Goal: Task Accomplishment & Management: Manage account settings

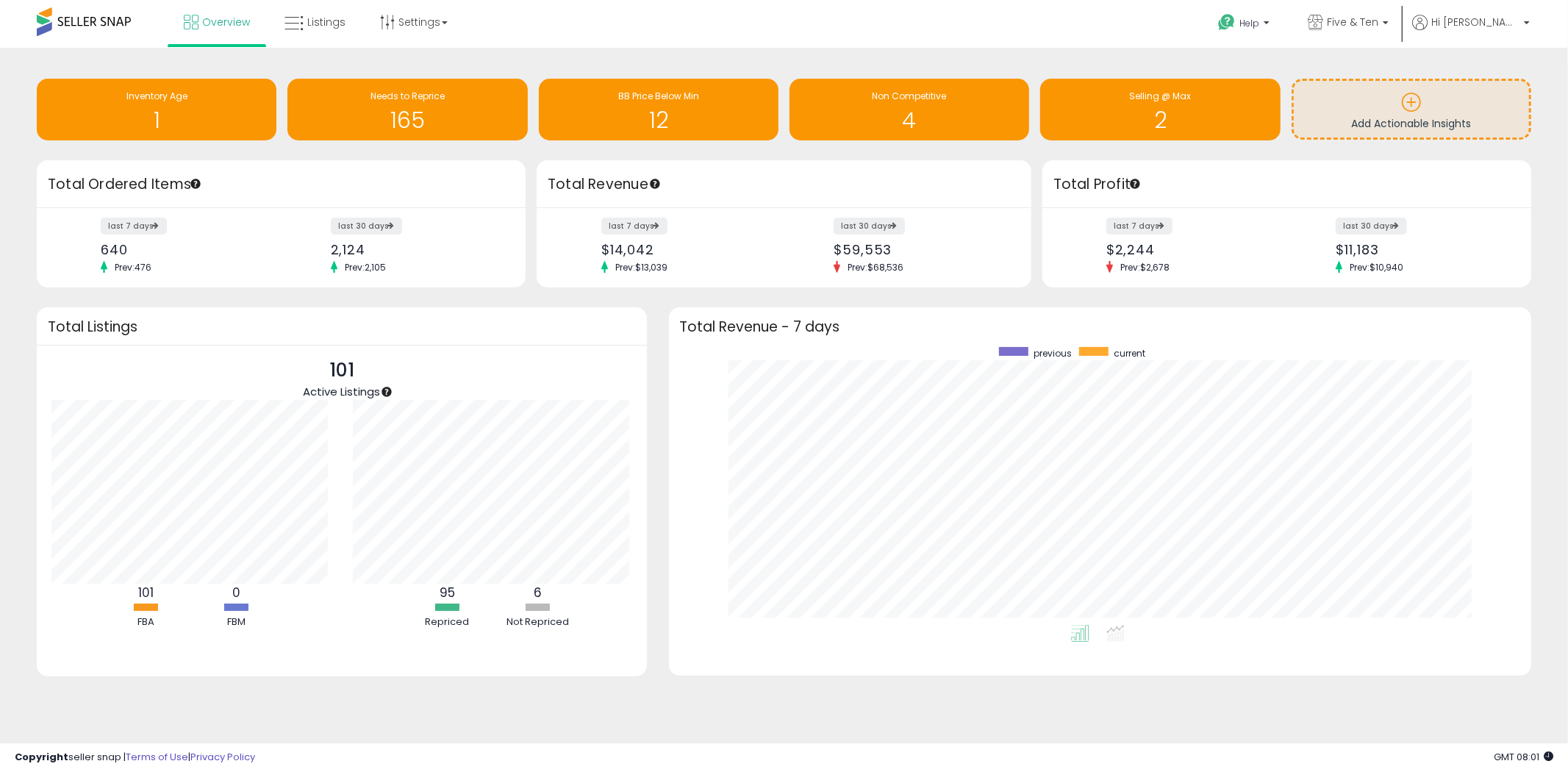
scroll to position [277, 833]
click at [297, 19] on icon at bounding box center [294, 24] width 19 height 19
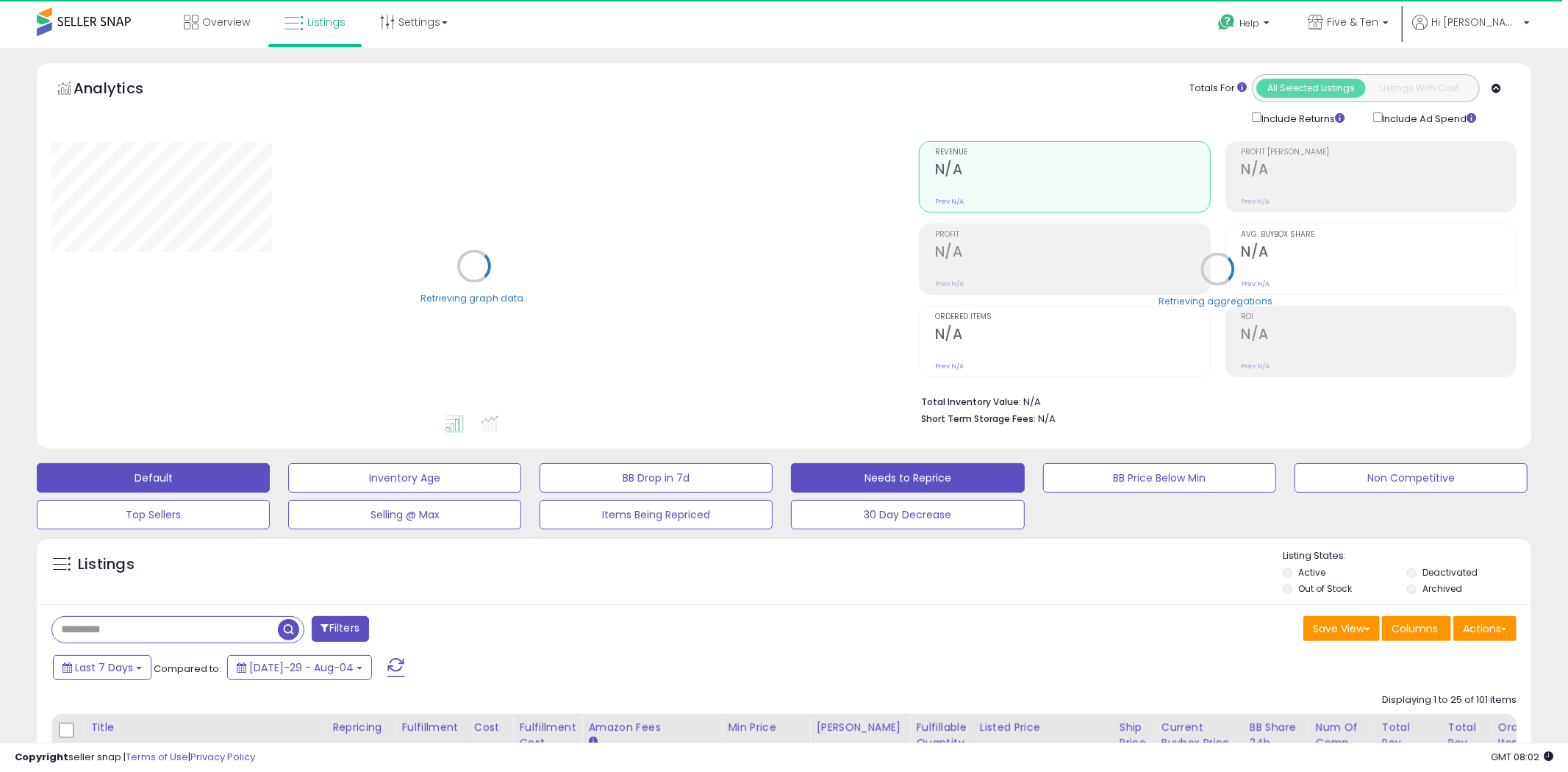
click at [521, 478] on button "Needs to Reprice" at bounding box center [404, 478] width 233 height 29
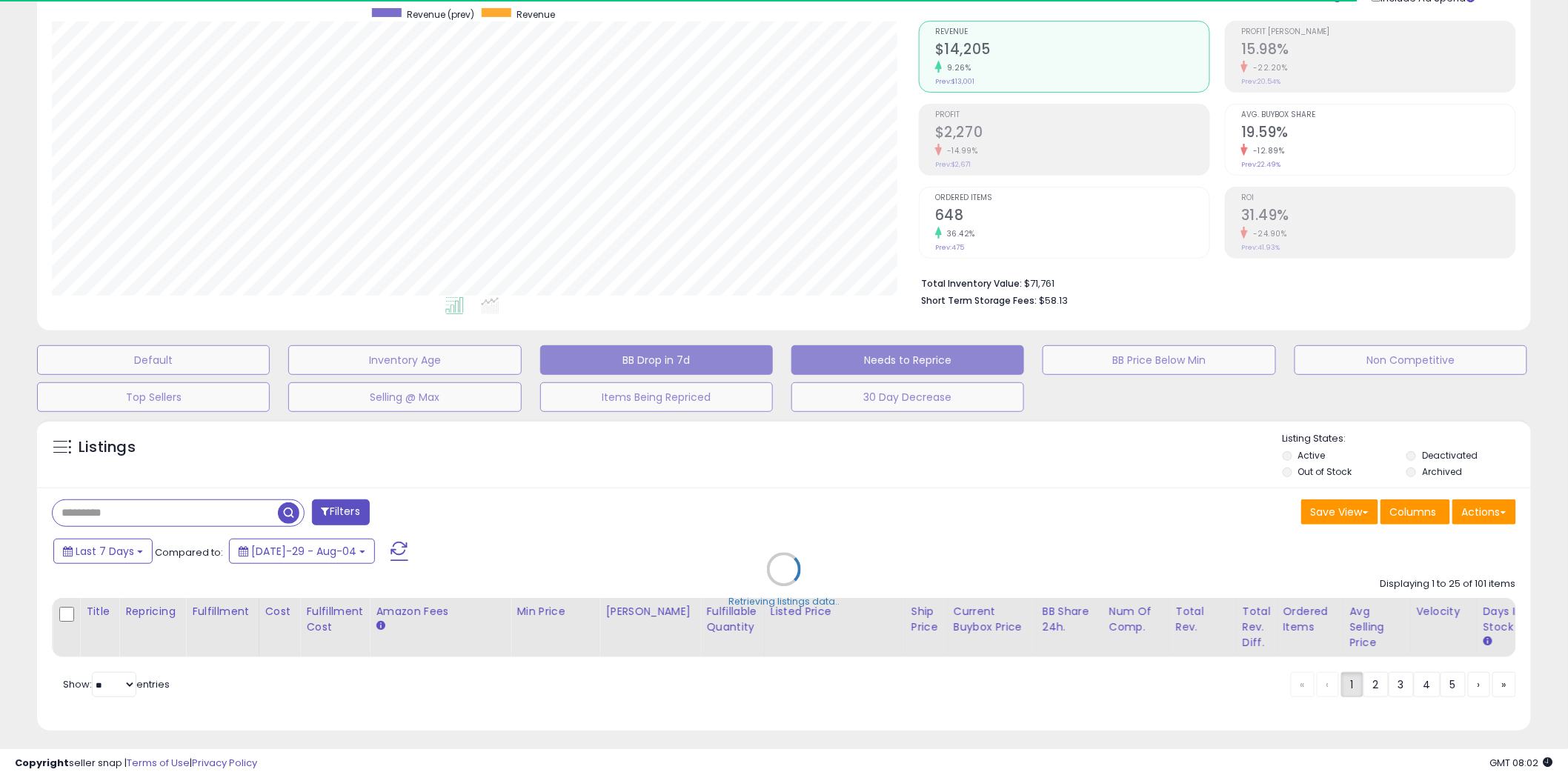
scroll to position [143, 0]
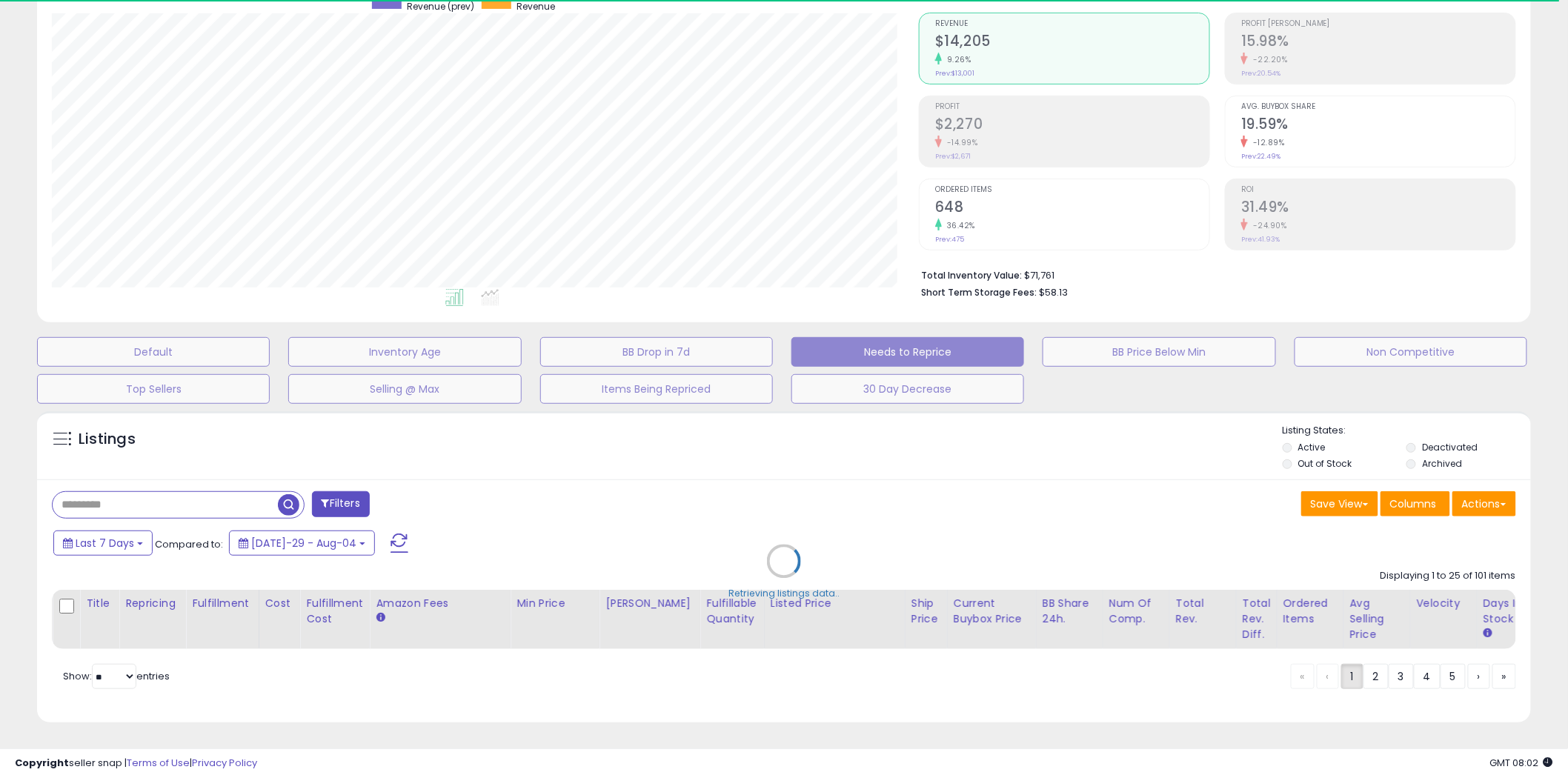
select select "**"
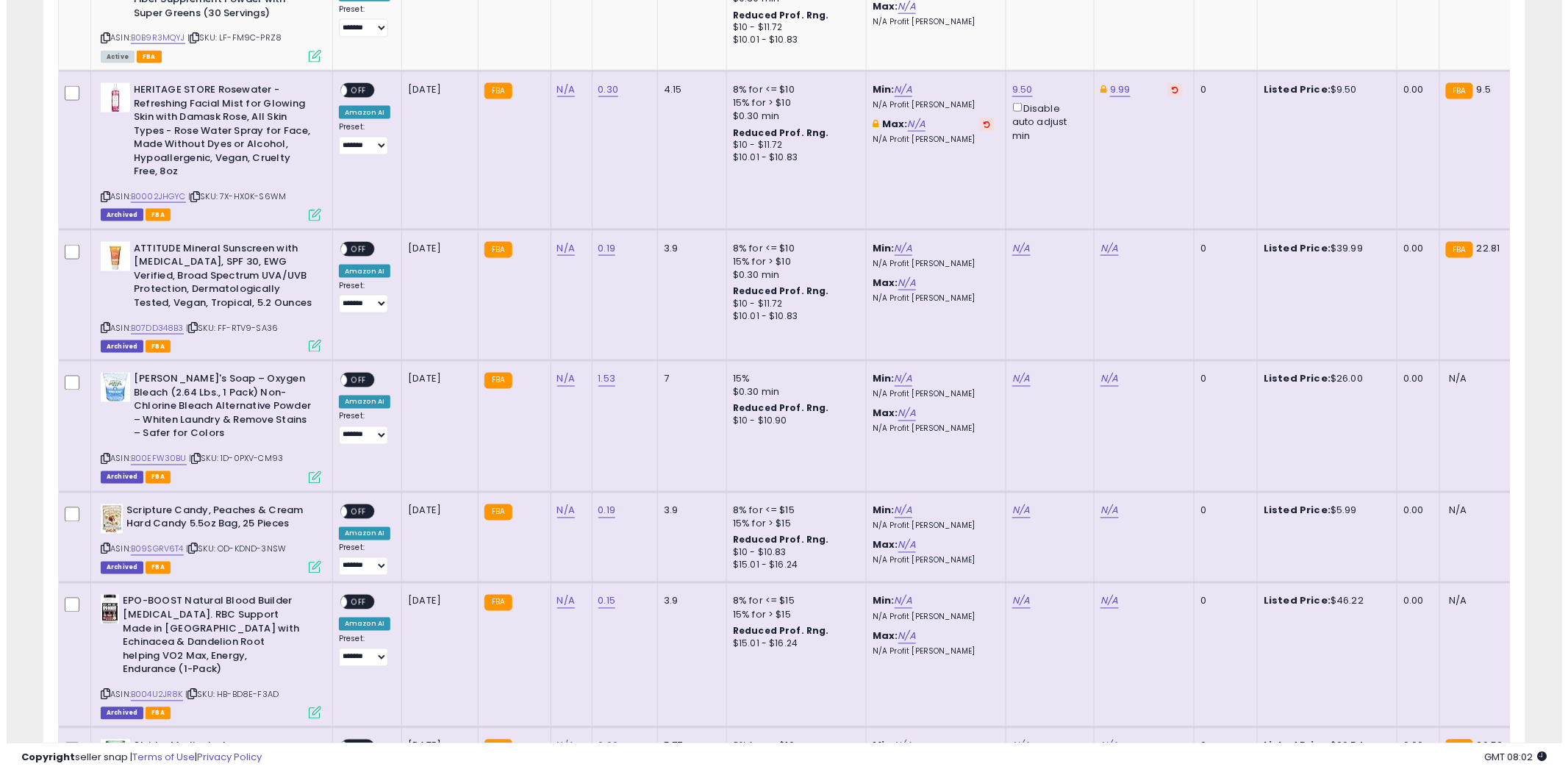
scroll to position [0, 0]
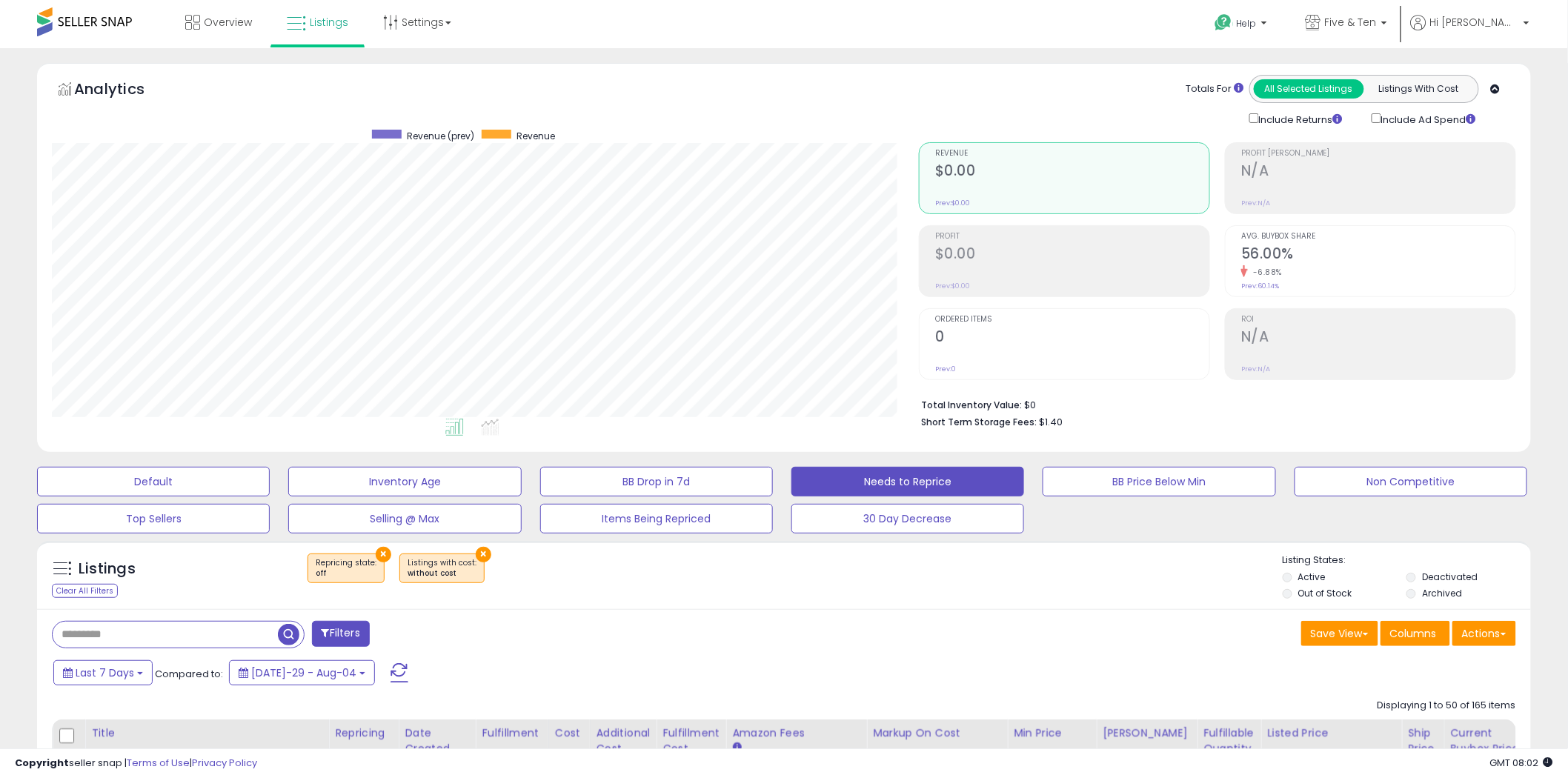
click at [346, 630] on button "Filters" at bounding box center [341, 634] width 58 height 26
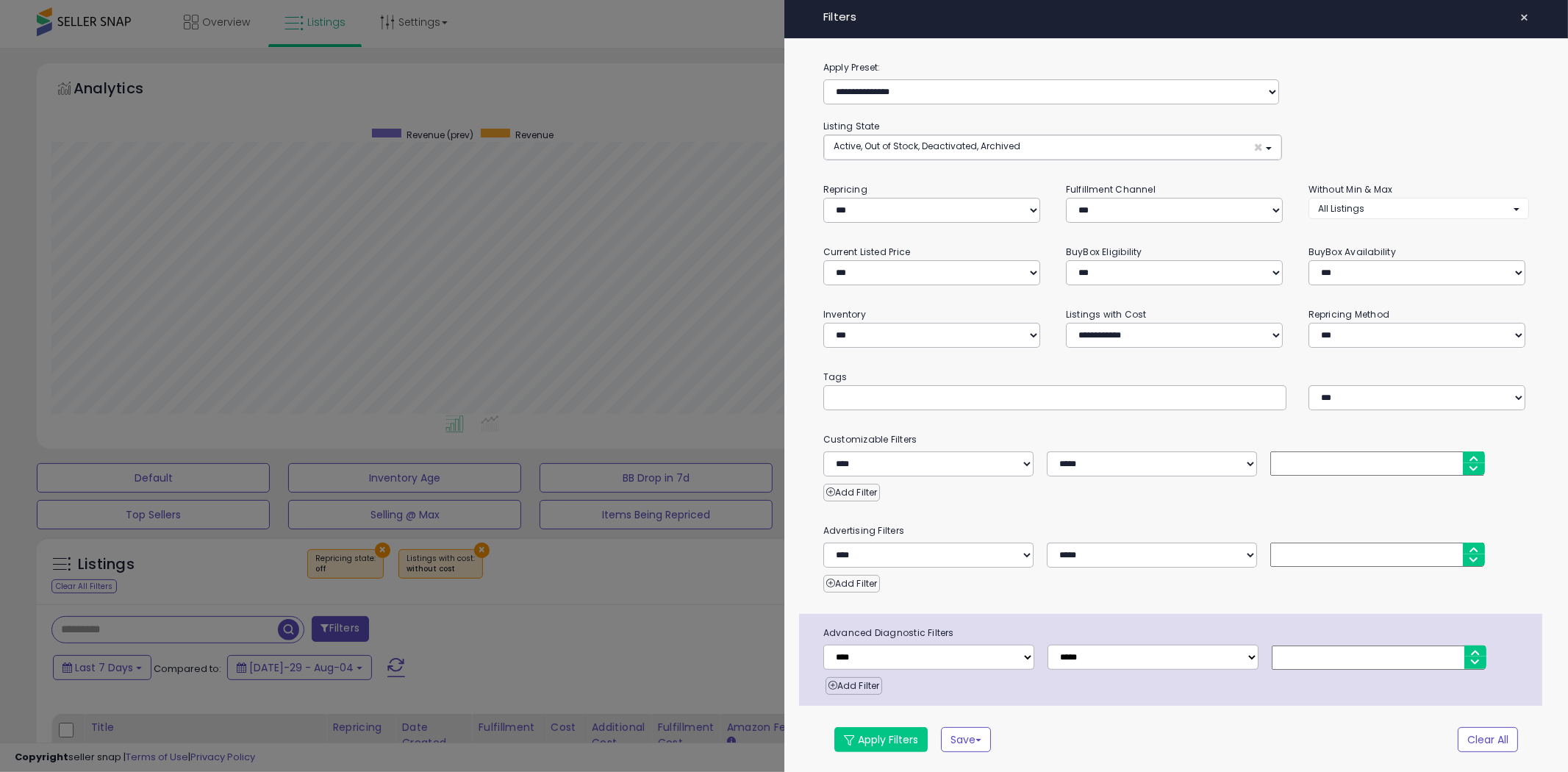
scroll to position [302, 868]
click at [944, 148] on span "Active, Out of Stock, Deactivated, Archived" at bounding box center [927, 145] width 186 height 12
click at [880, 229] on span "Deactivated" at bounding box center [870, 229] width 55 height 12
click at [880, 248] on link "Archived" at bounding box center [883, 255] width 110 height 23
select select "**********"
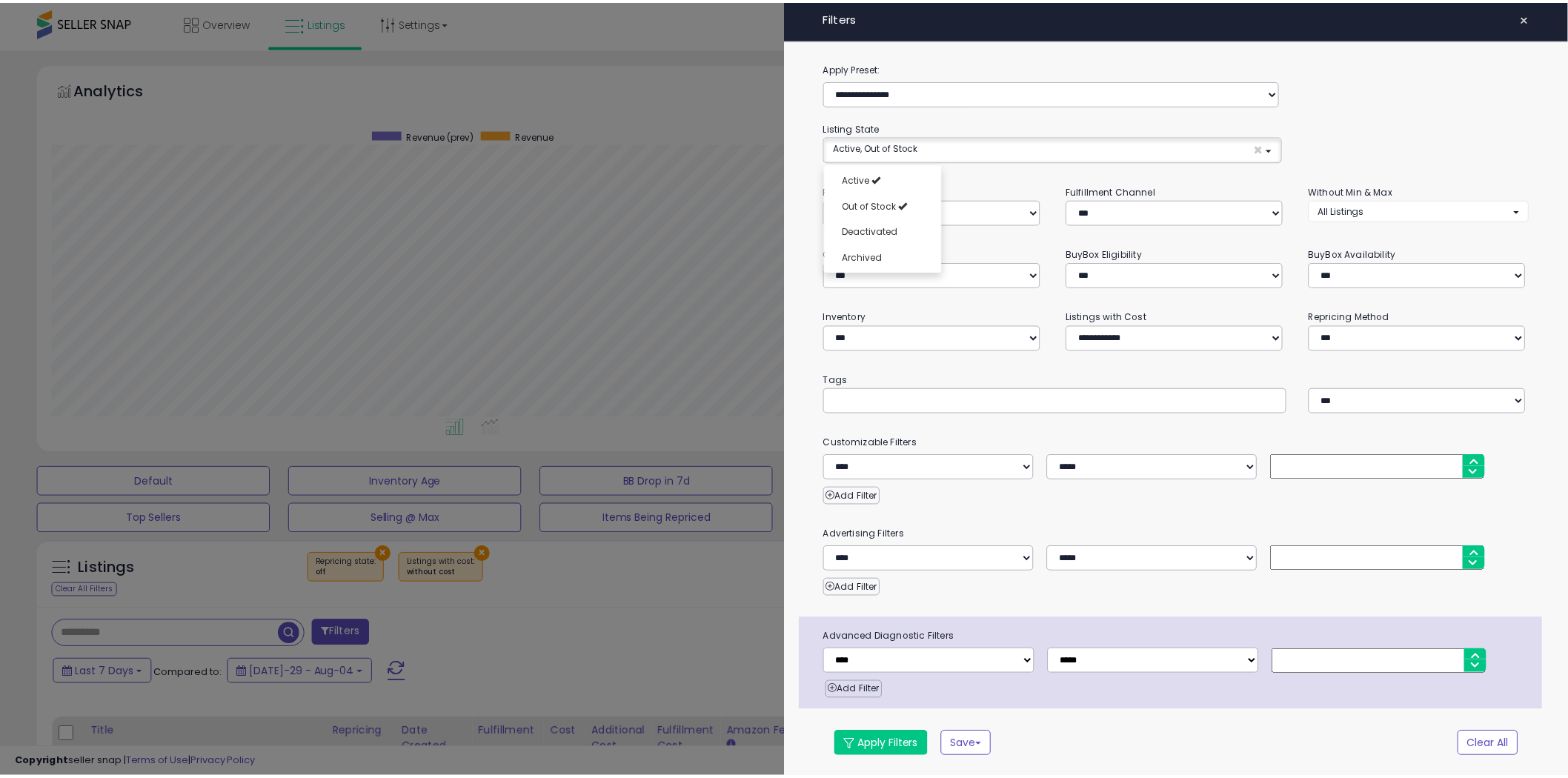
scroll to position [11, 0]
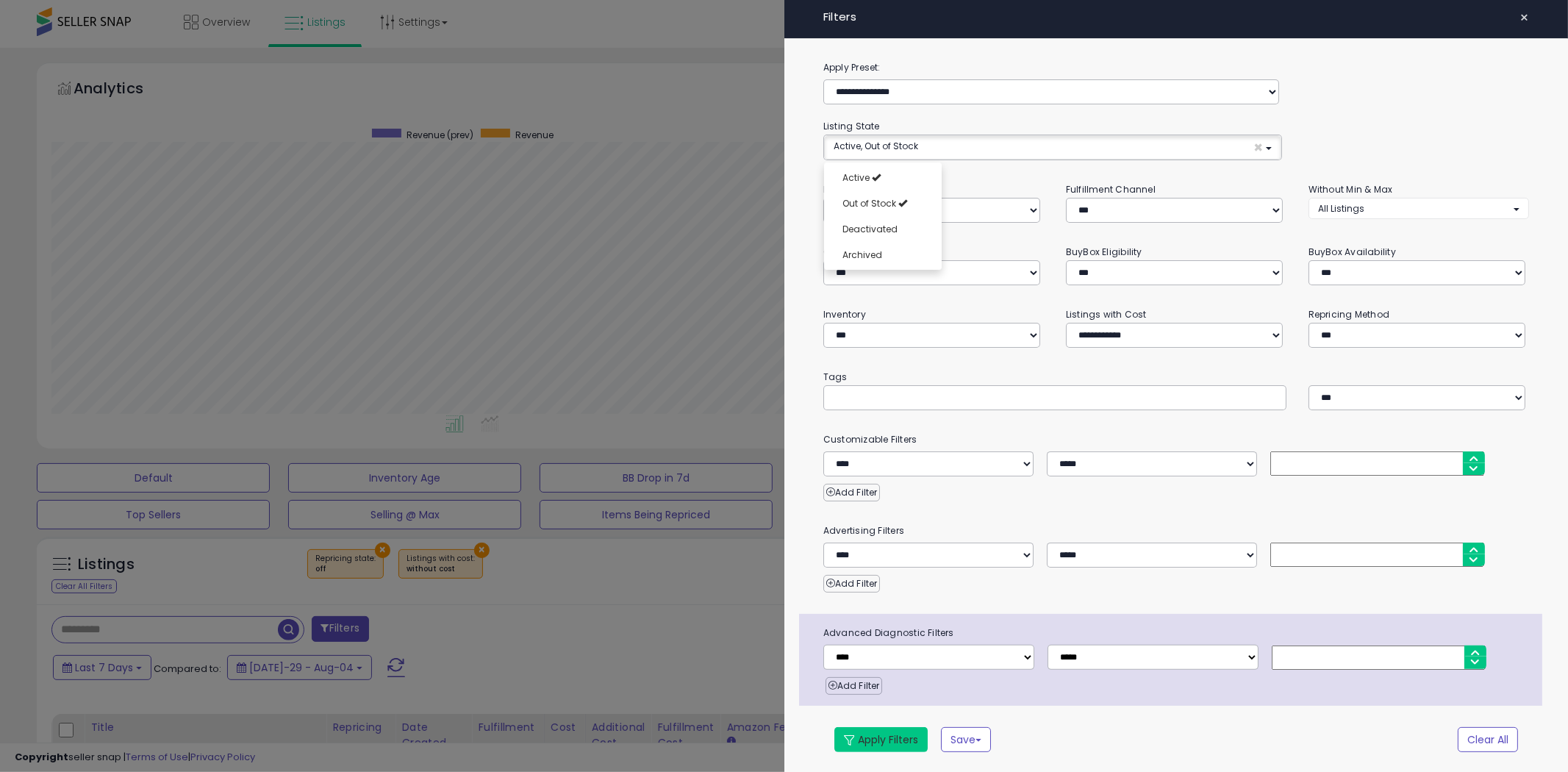
click at [859, 734] on button "Apply Filters" at bounding box center [880, 740] width 93 height 25
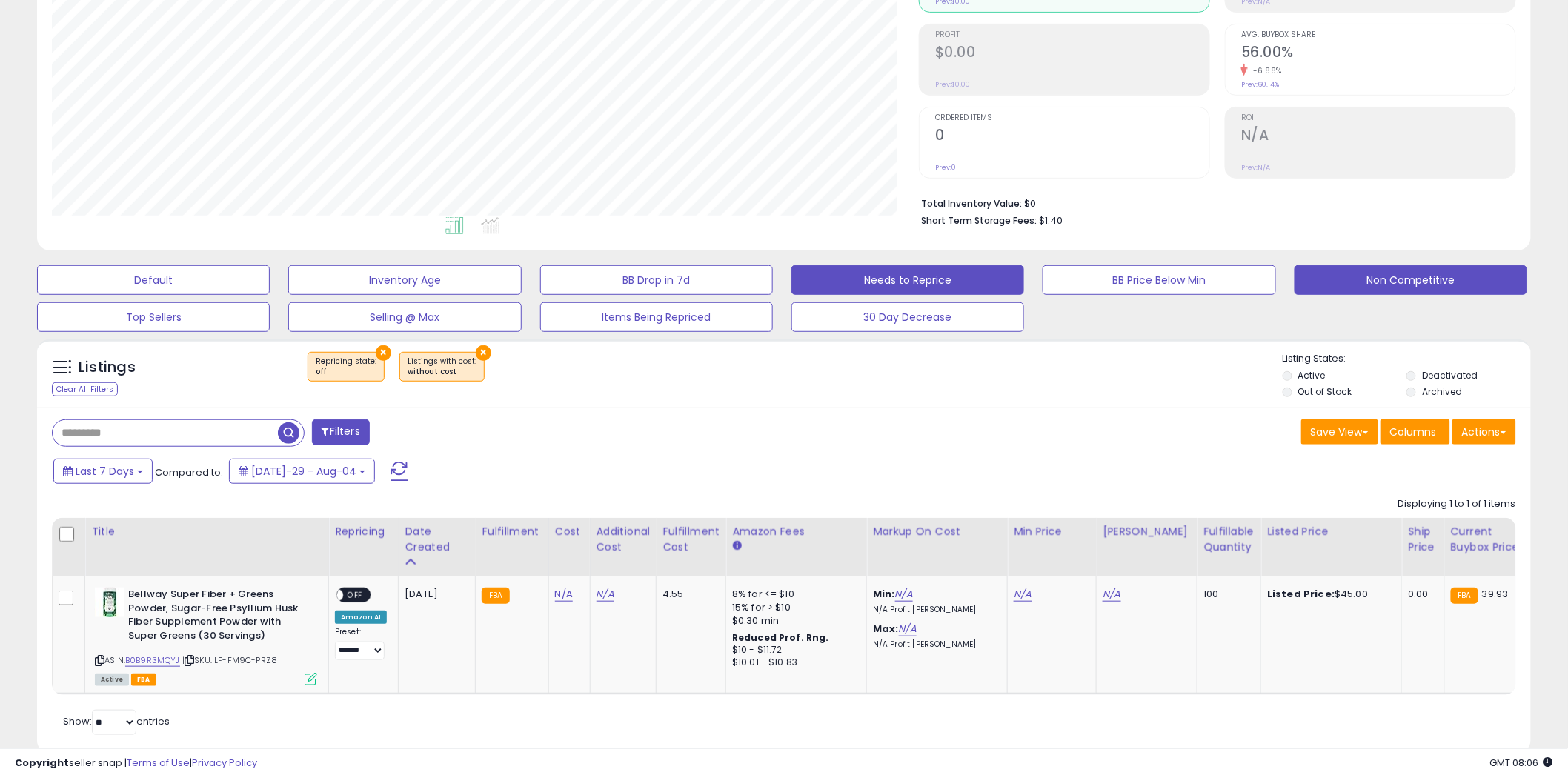
scroll to position [245, 0]
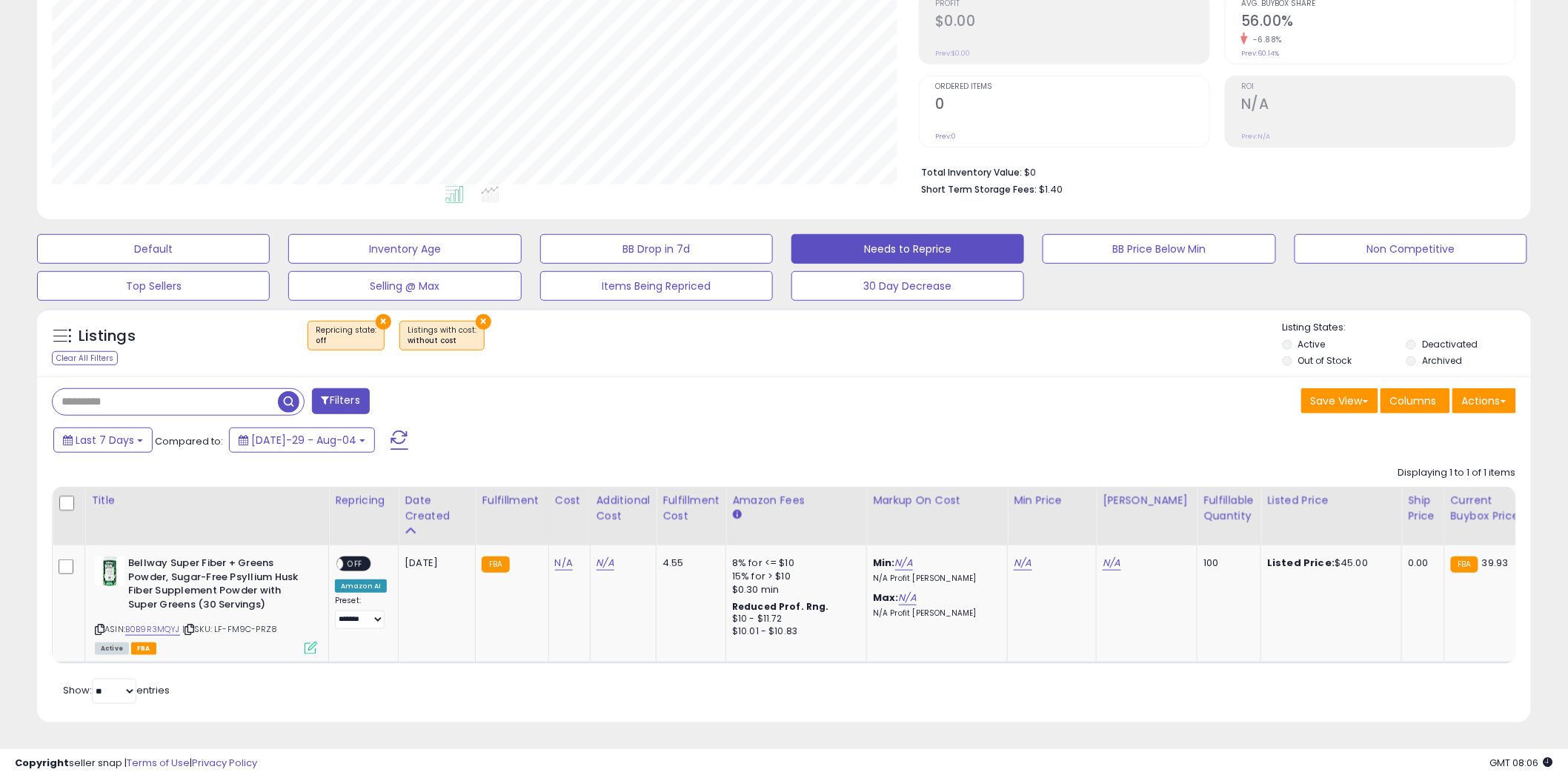
click at [477, 314] on button "×" at bounding box center [483, 321] width 16 height 16
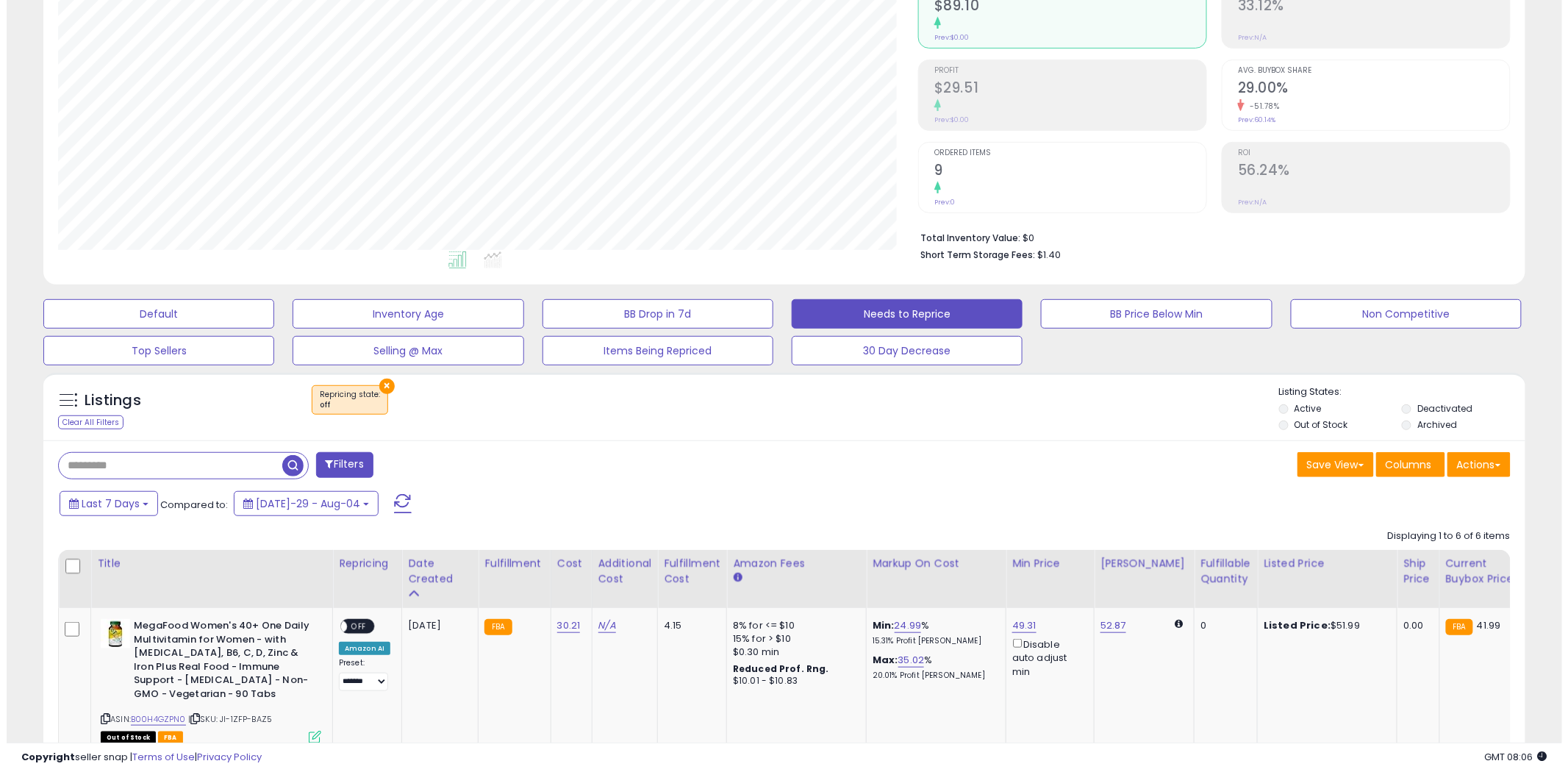
scroll to position [0, 0]
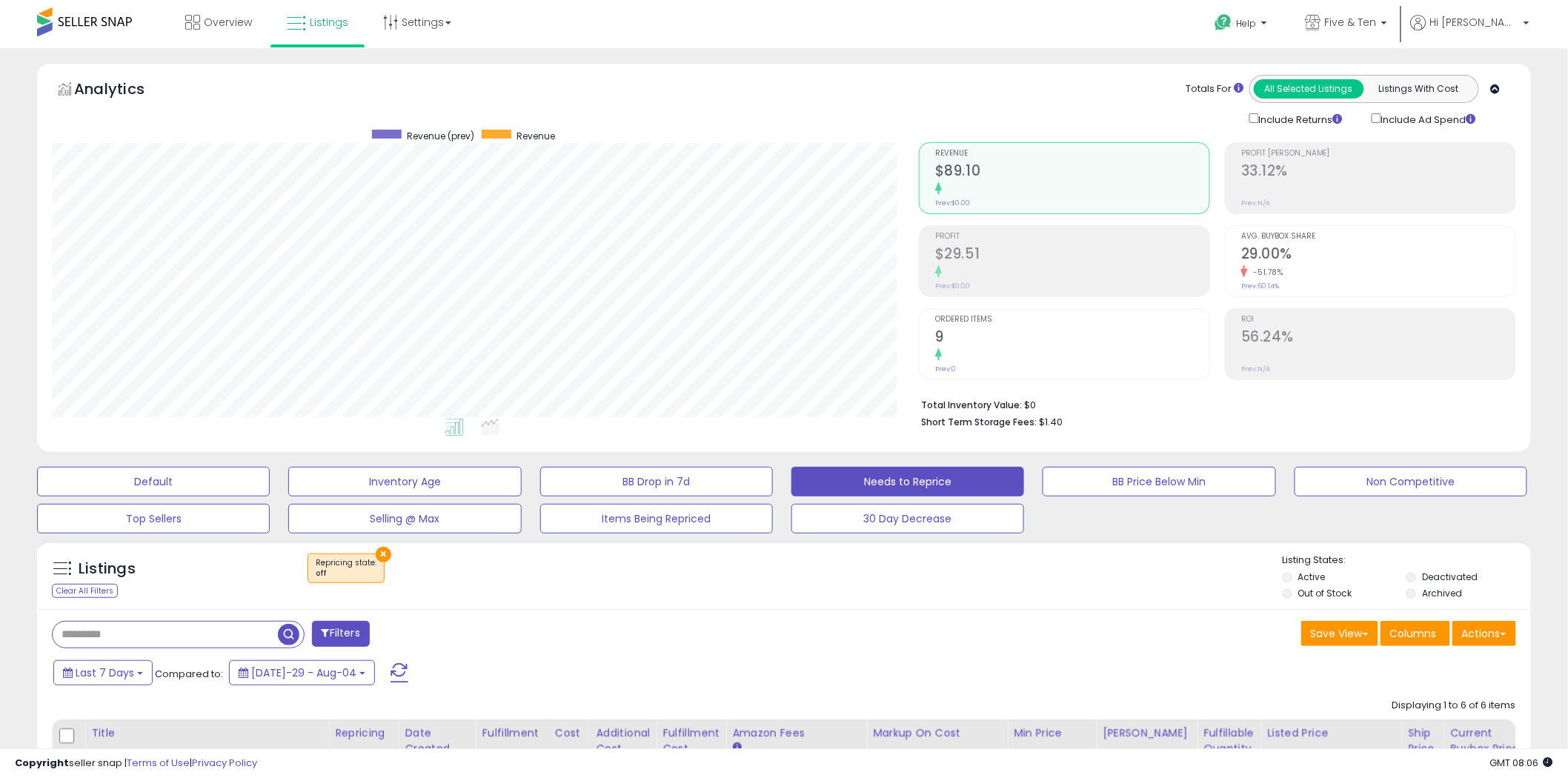
click at [335, 636] on button "Filters" at bounding box center [341, 634] width 58 height 26
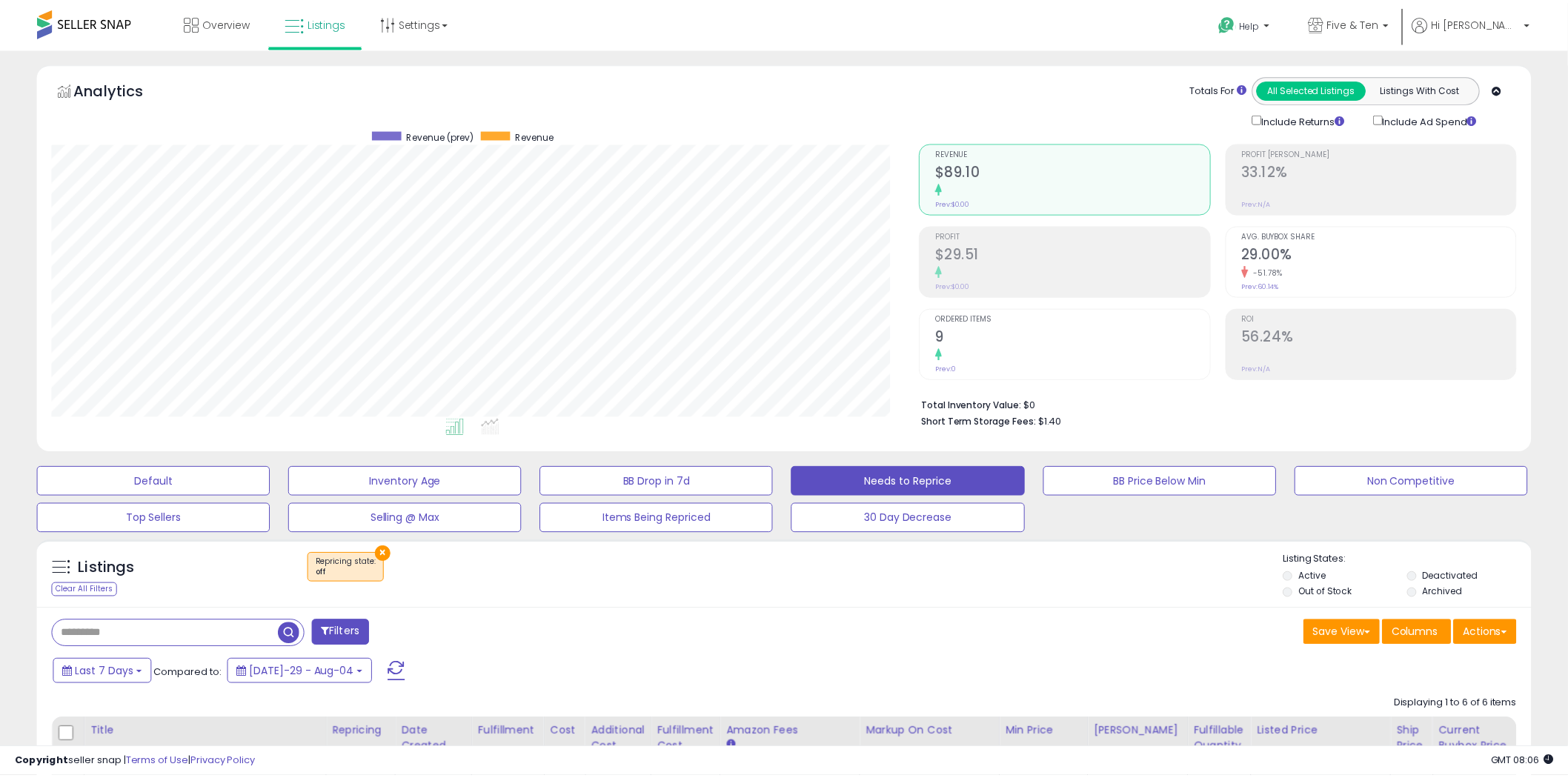
scroll to position [304, 876]
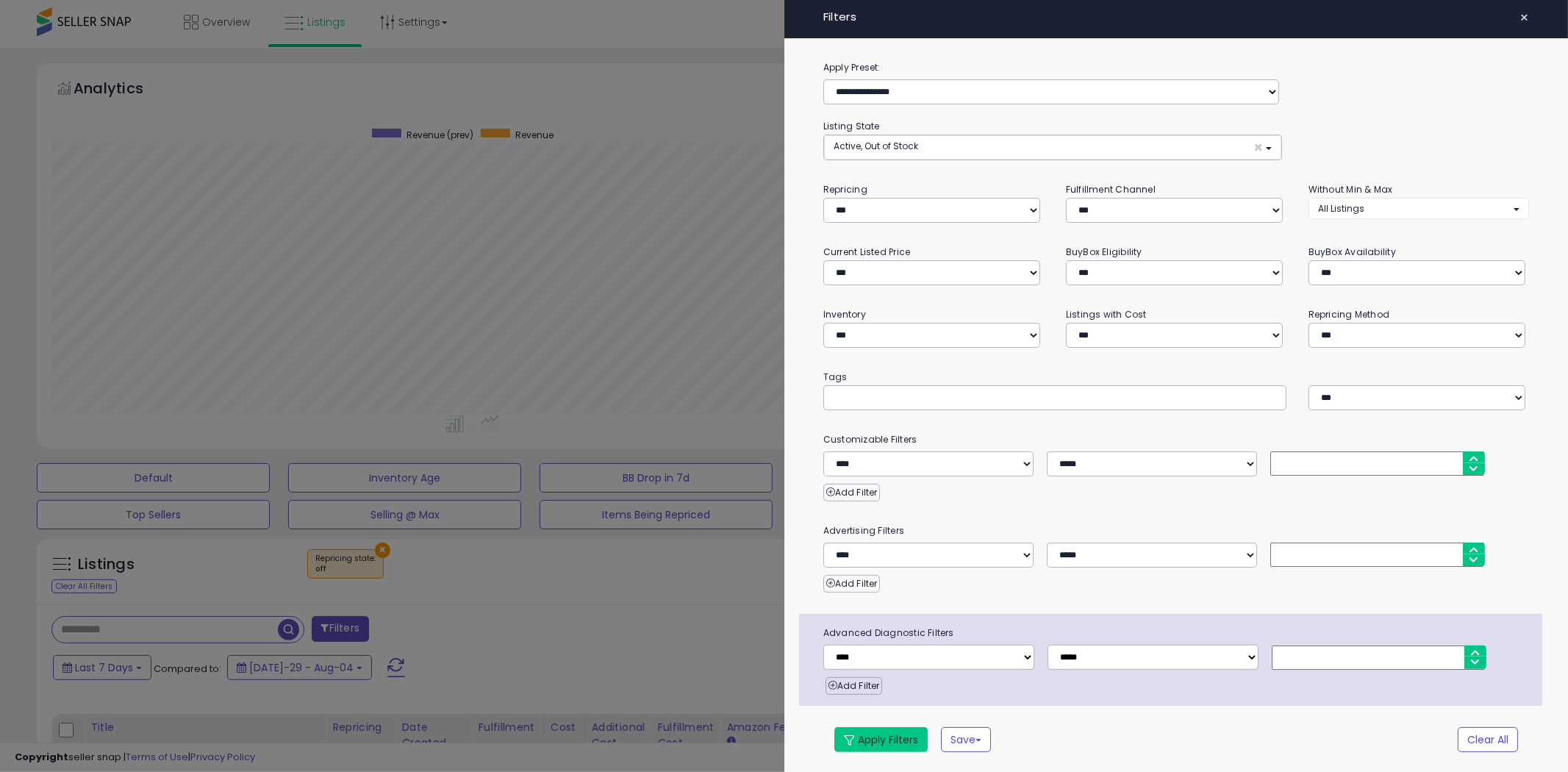
click at [878, 733] on button "Apply Filters" at bounding box center [880, 740] width 93 height 25
click at [885, 740] on button "Apply Filters" at bounding box center [880, 740] width 93 height 25
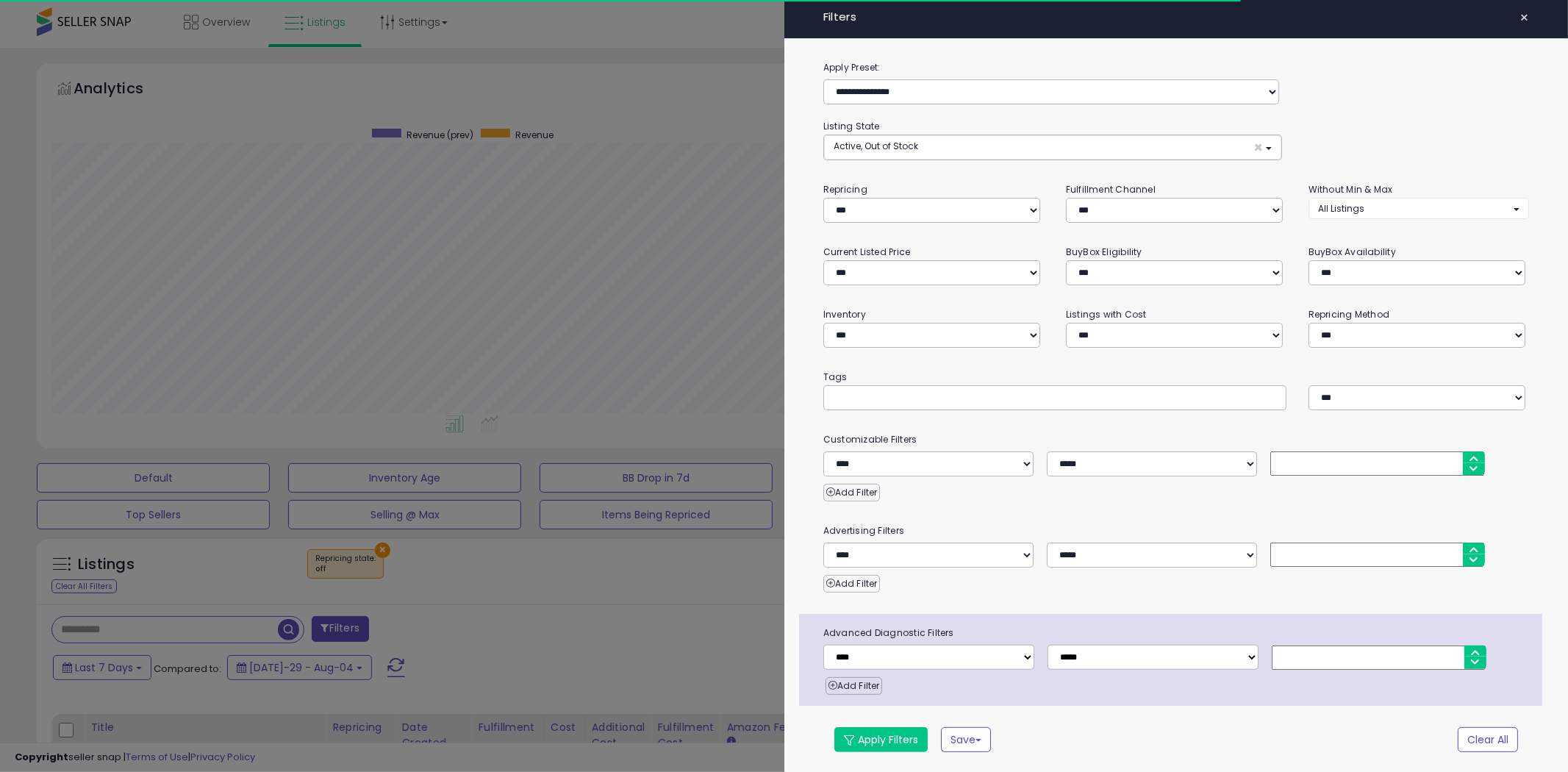
click at [707, 581] on div at bounding box center [784, 386] width 1568 height 772
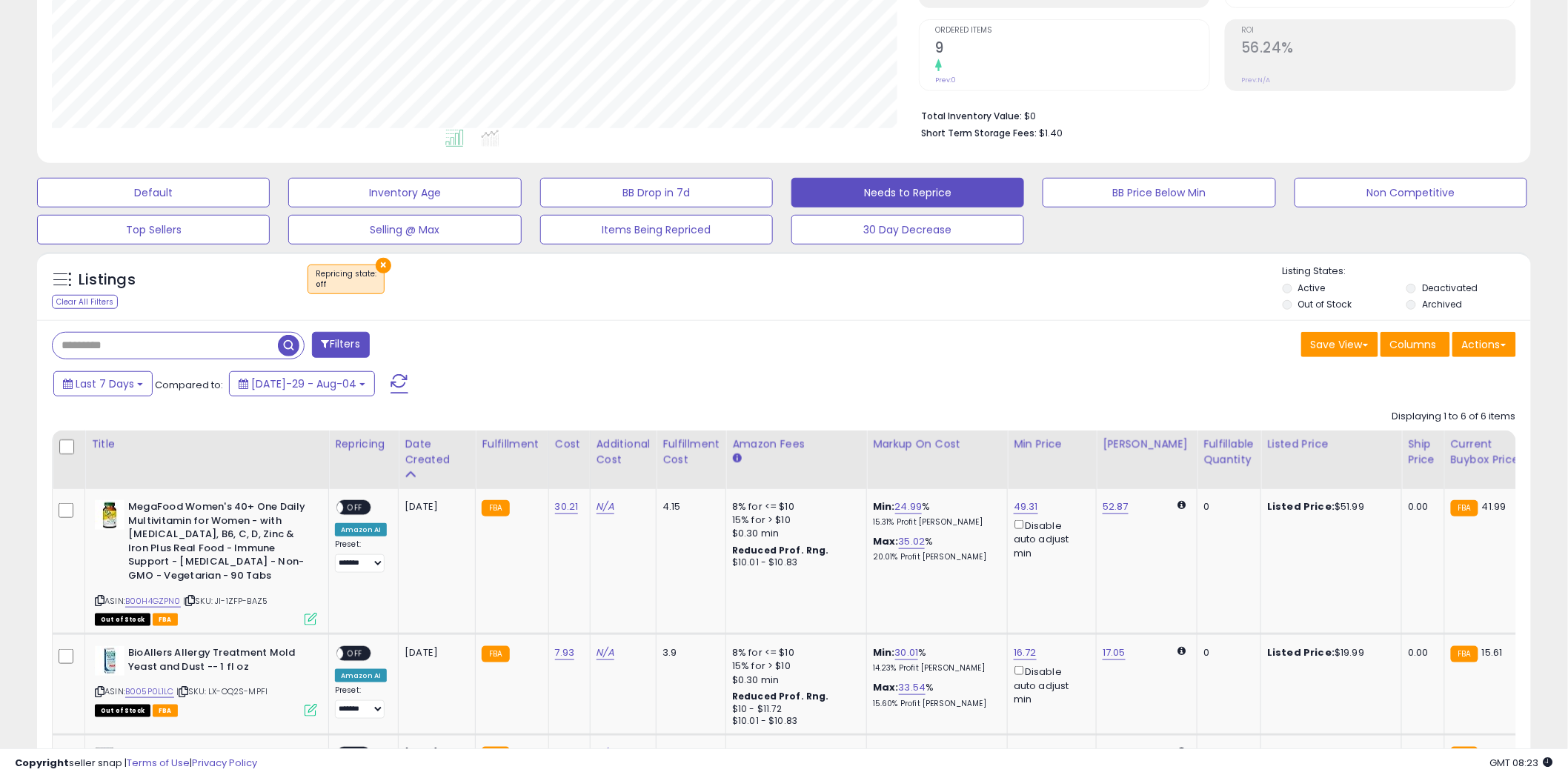
scroll to position [302, 0]
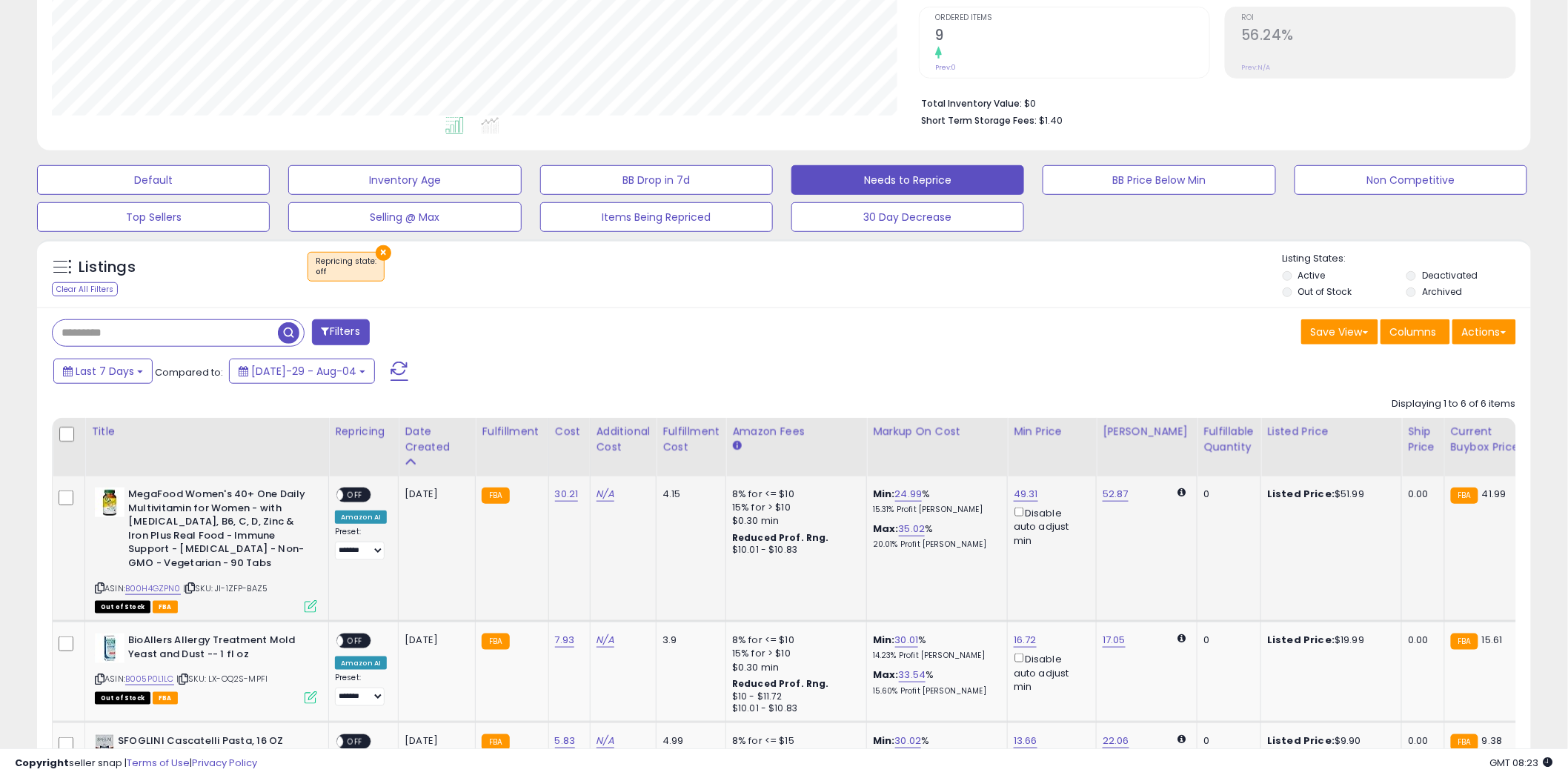
drag, startPoint x: 99, startPoint y: 589, endPoint x: 99, endPoint y: 581, distance: 8.0
click at [99, 588] on icon at bounding box center [100, 588] width 10 height 8
click at [97, 675] on icon at bounding box center [100, 679] width 10 height 8
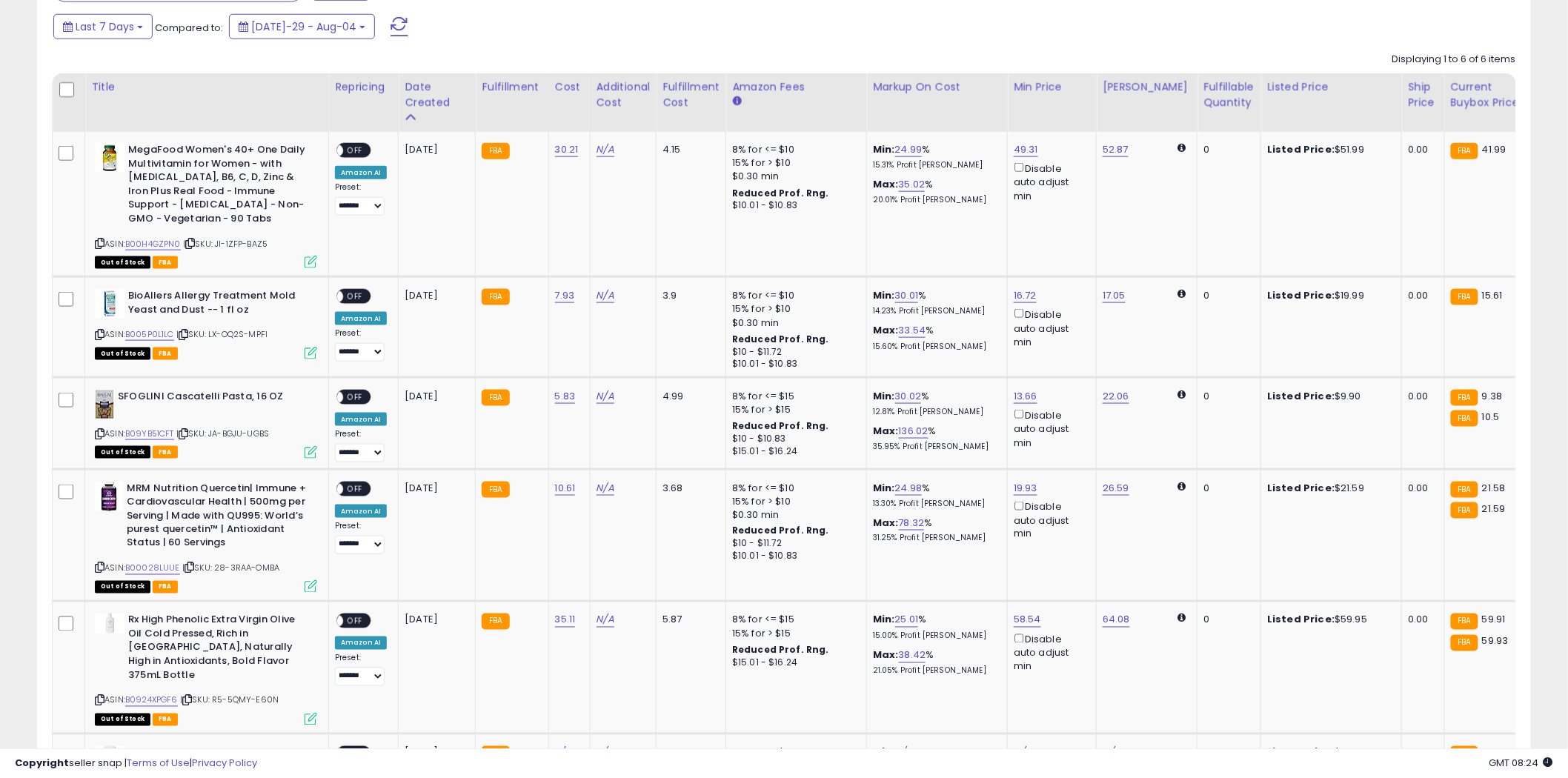
scroll to position [671, 0]
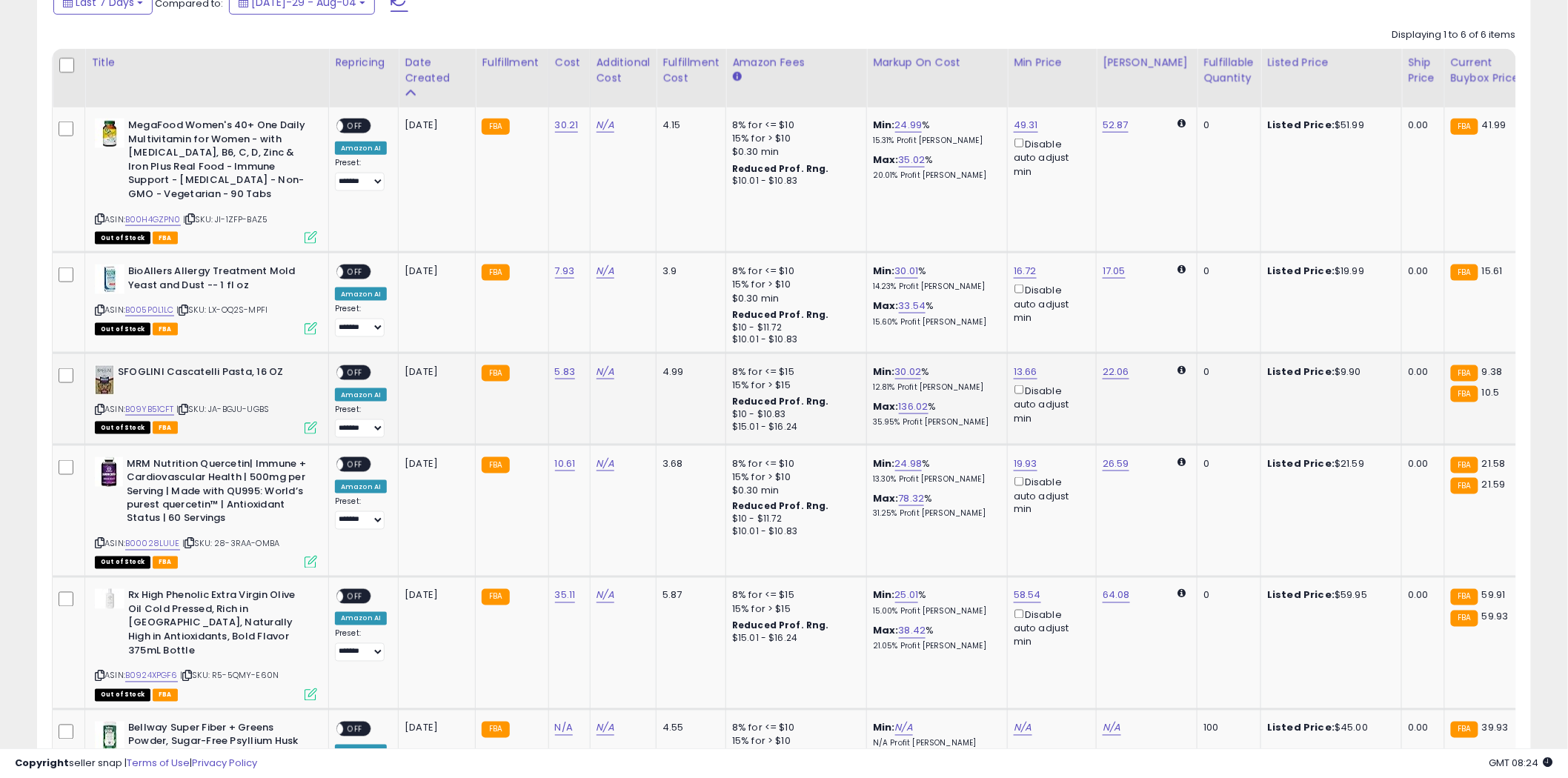
click at [99, 409] on icon at bounding box center [100, 409] width 10 height 8
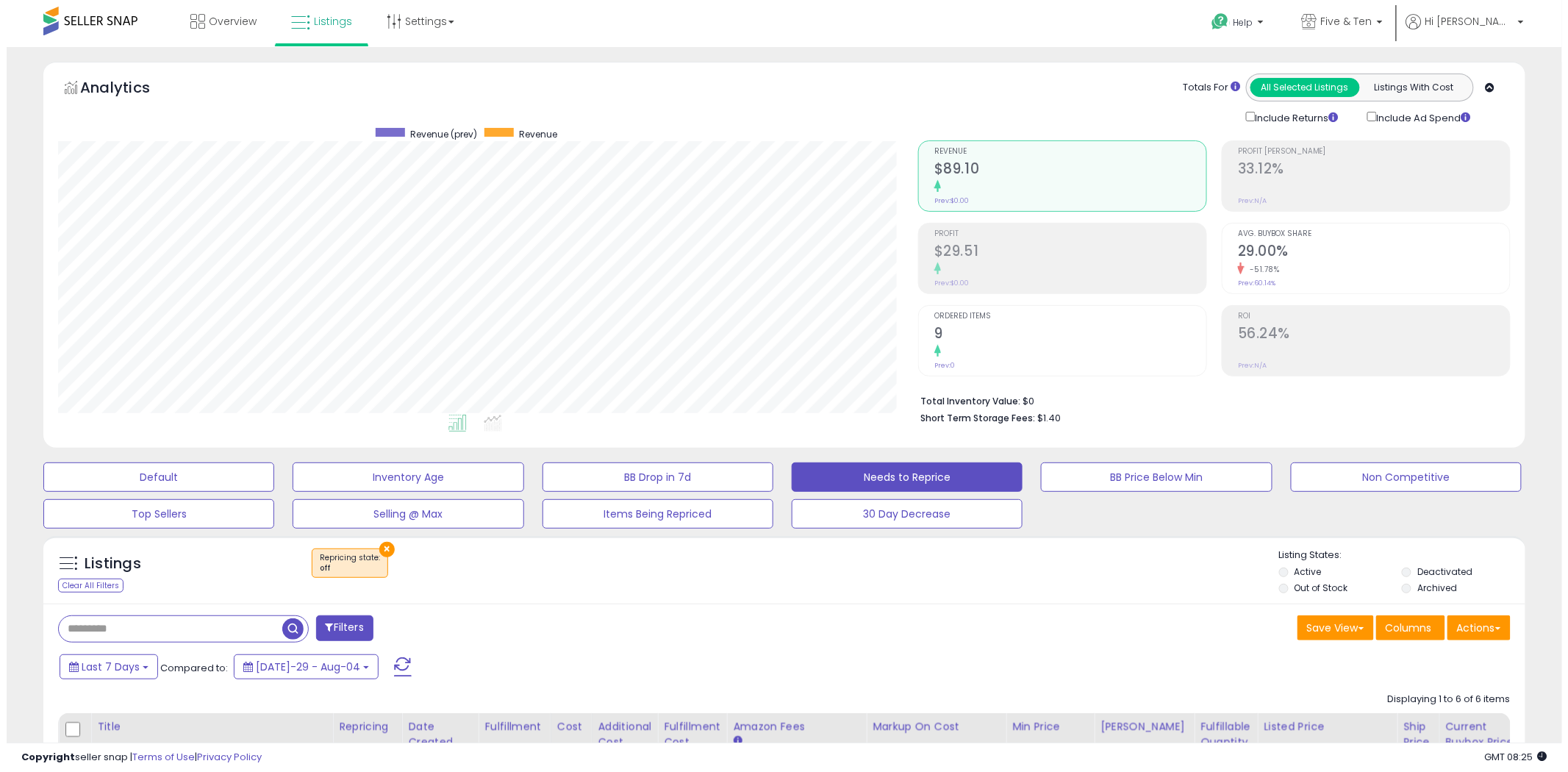
scroll to position [0, 0]
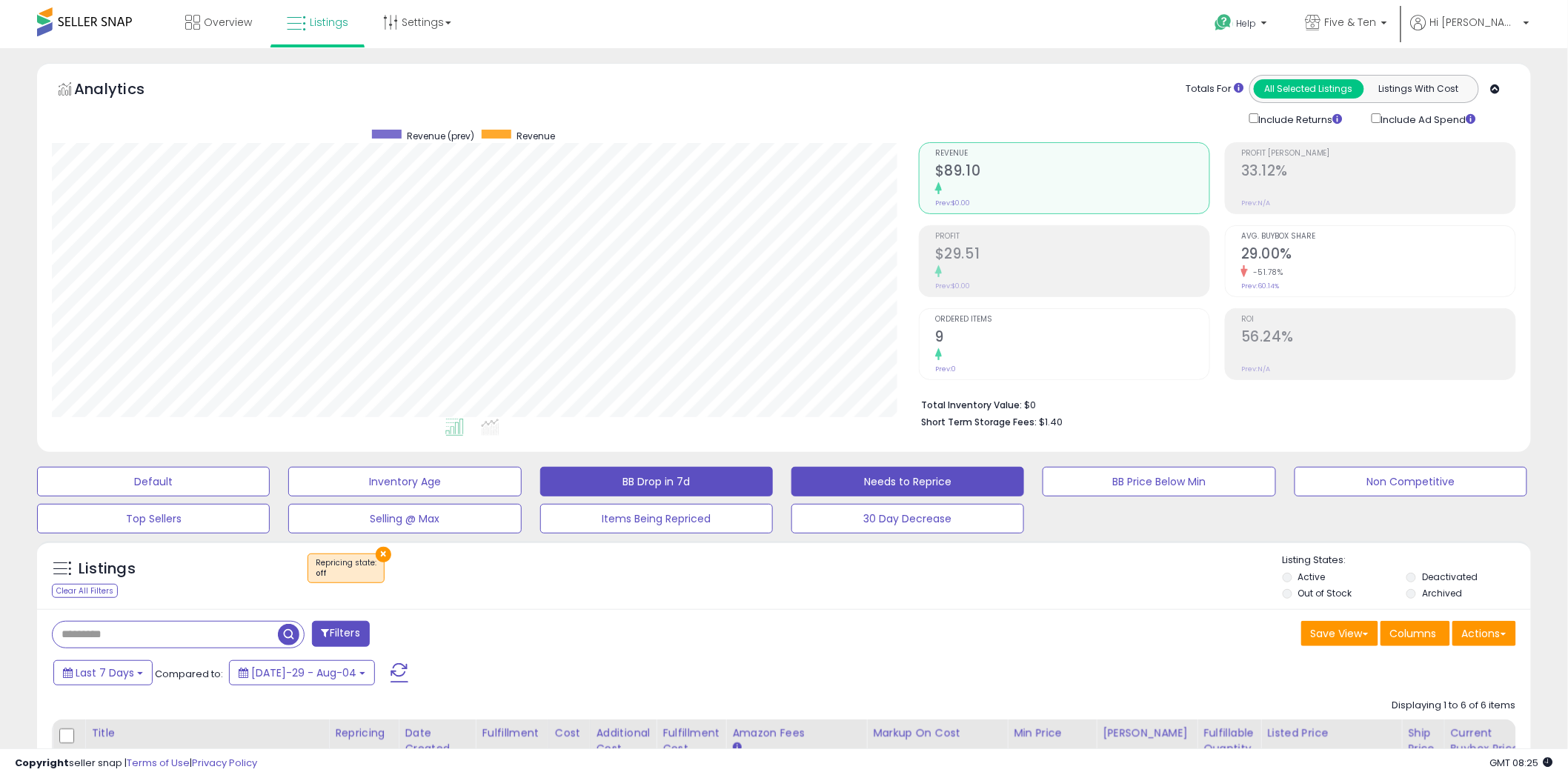
click at [270, 485] on button "BB Drop in 7d" at bounding box center [153, 481] width 233 height 29
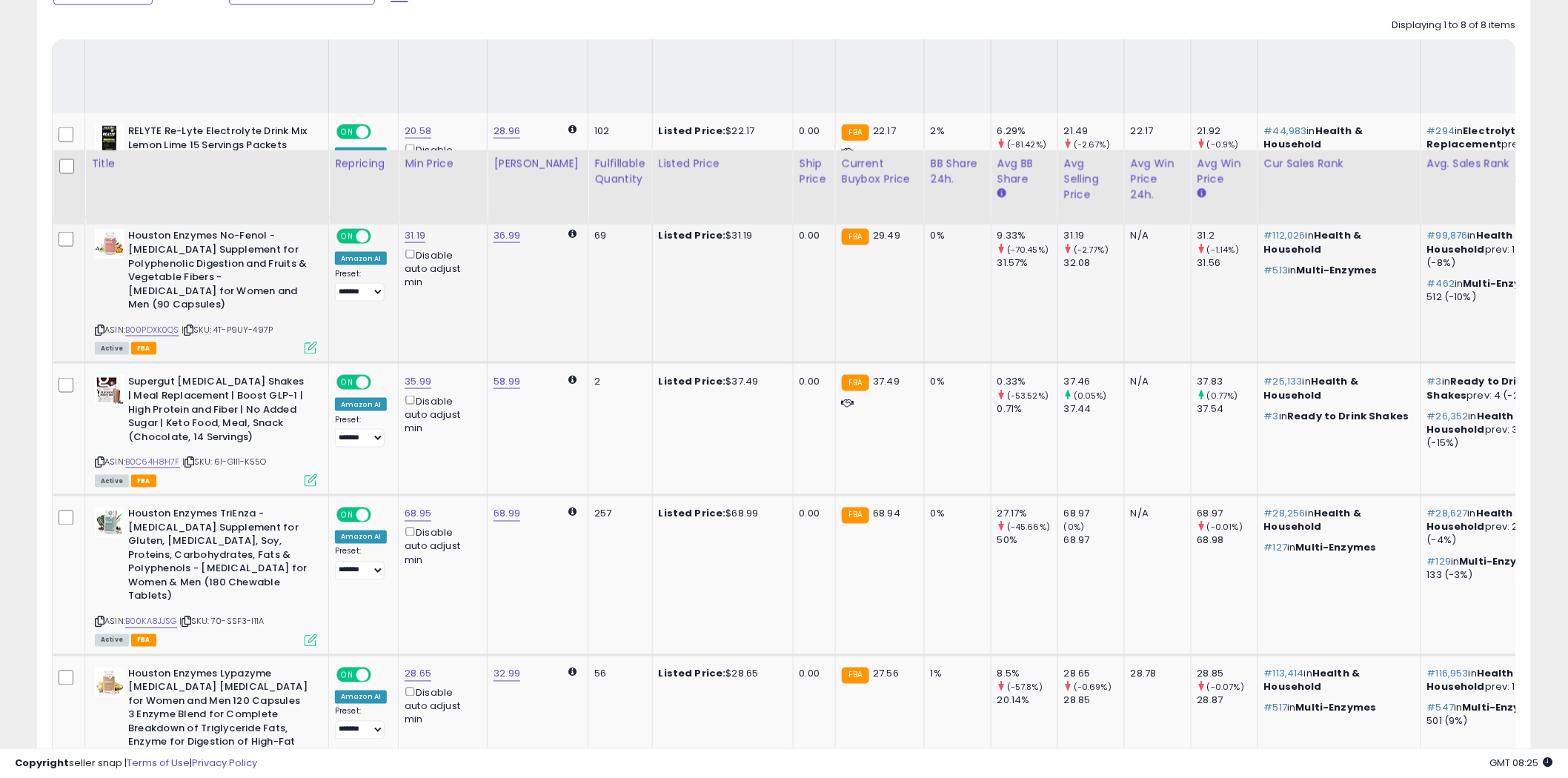
scroll to position [1210, 0]
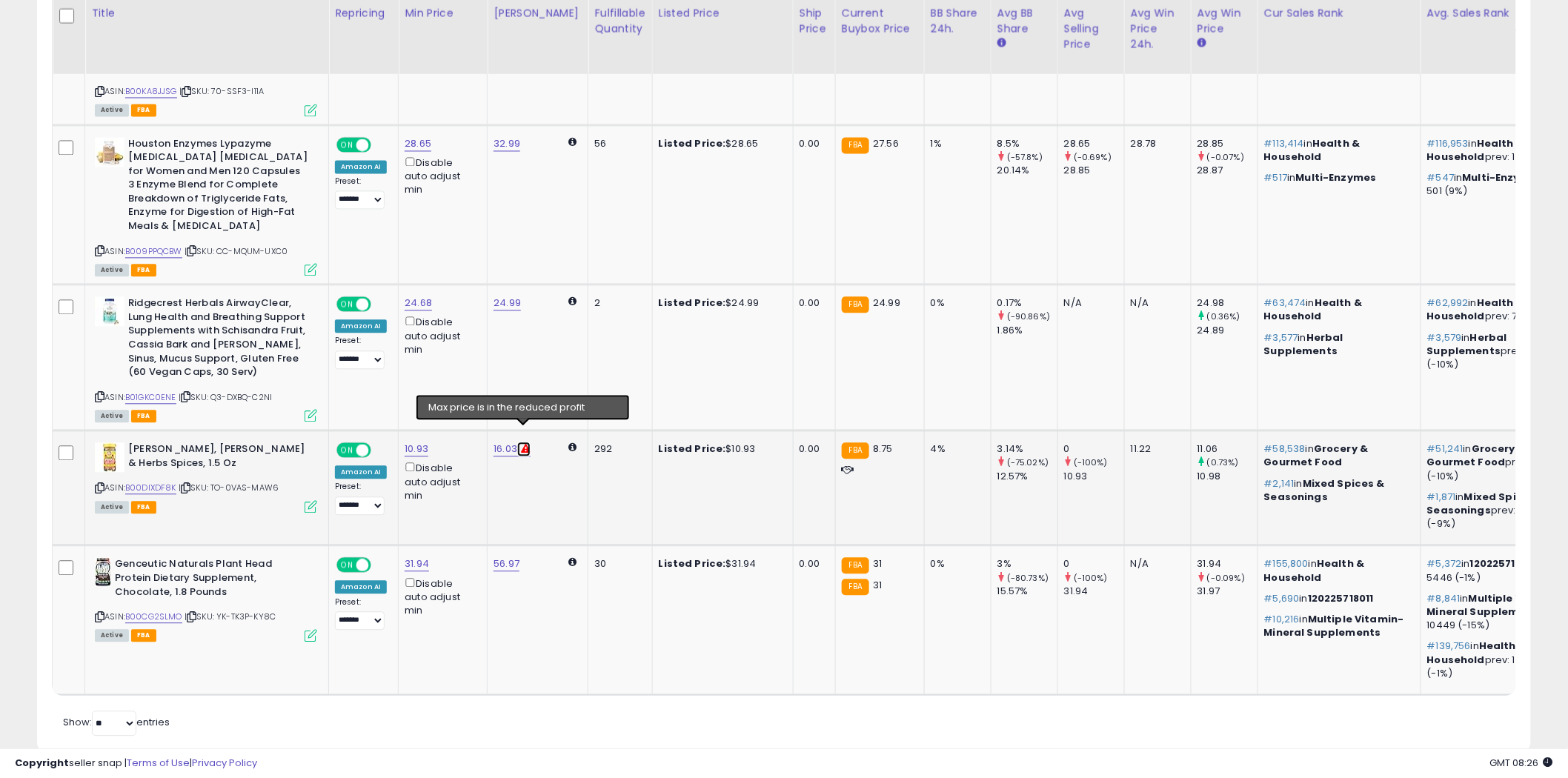
click at [521, 444] on icon at bounding box center [526, 449] width 10 height 10
click at [376, 496] on select "**********" at bounding box center [360, 505] width 50 height 19
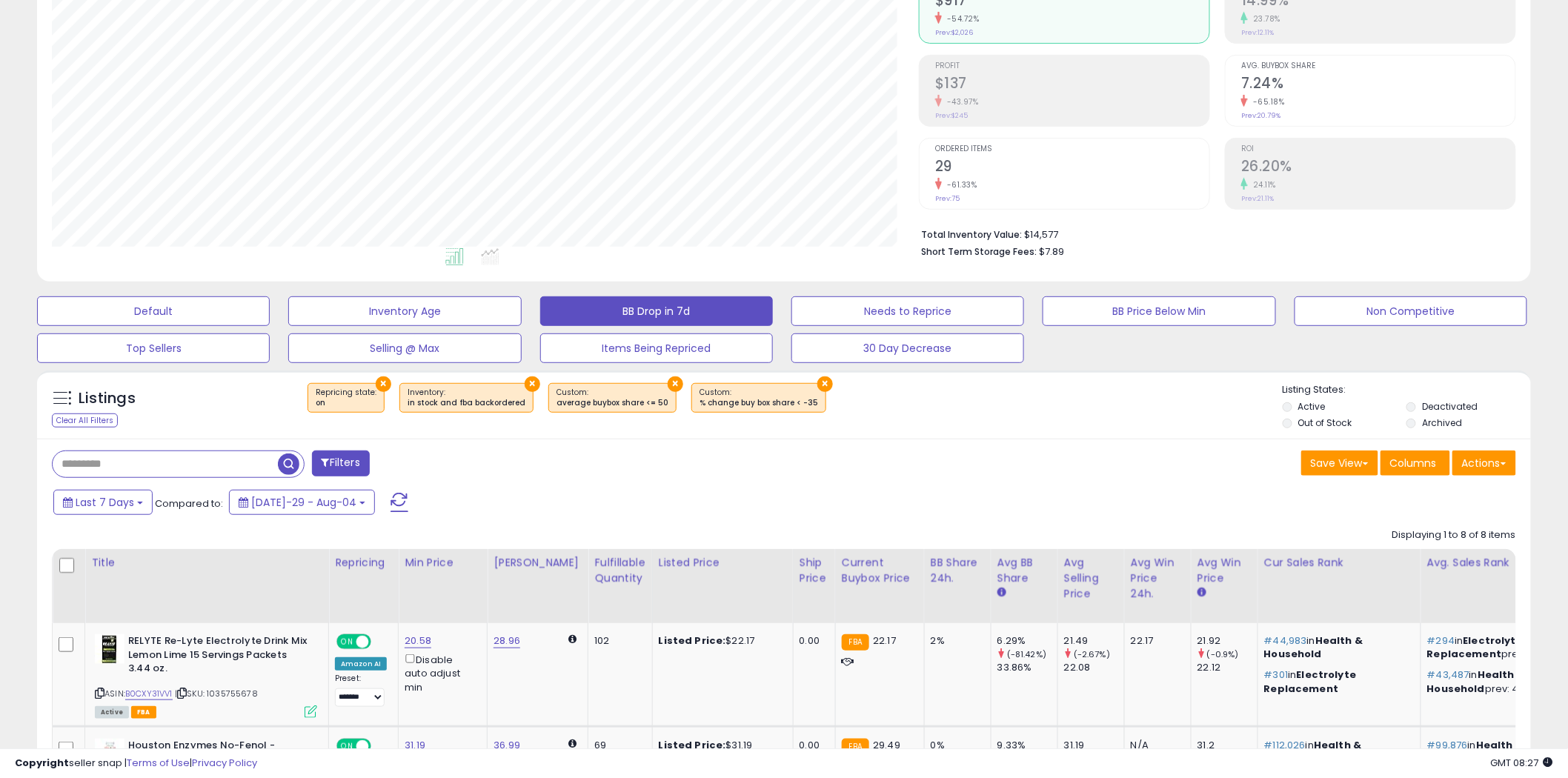
scroll to position [0, 0]
